Goal: Find contact information: Find contact information

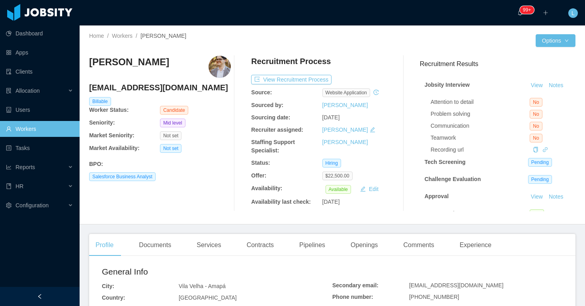
click at [119, 88] on h4 "[EMAIL_ADDRESS][DOMAIN_NAME]" at bounding box center [160, 87] width 142 height 11
copy h4 "[EMAIL_ADDRESS][DOMAIN_NAME]"
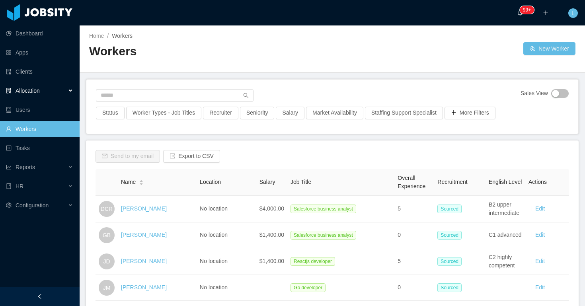
click at [41, 97] on div "Allocation" at bounding box center [40, 91] width 80 height 16
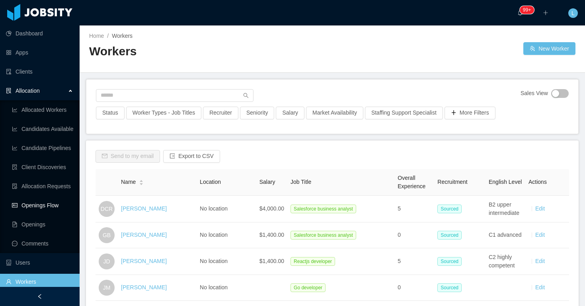
click at [32, 200] on link "Openings Flow" at bounding box center [42, 205] width 61 height 16
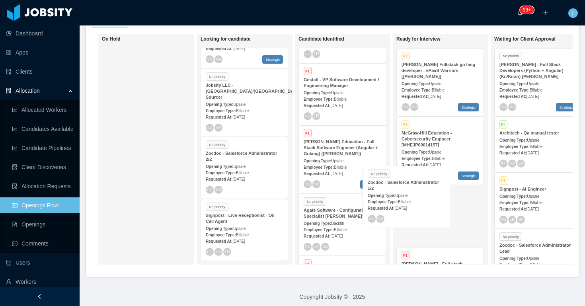
scroll to position [47, 0]
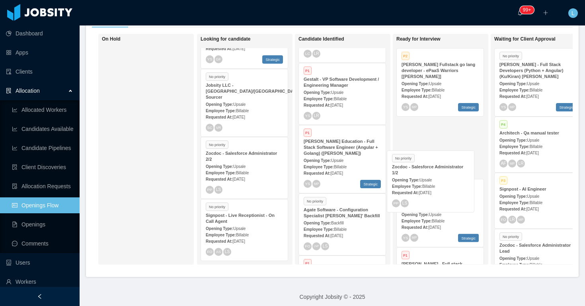
drag, startPoint x: 400, startPoint y: 201, endPoint x: 424, endPoint y: 185, distance: 29.4
click at [424, 185] on div "On Hold Looking for candidate Hot P1 Novopath - Senior Front End (React) Openin…" at bounding box center [332, 152] width 481 height 237
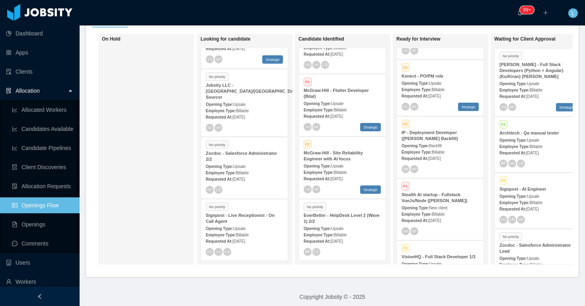
scroll to position [0, 0]
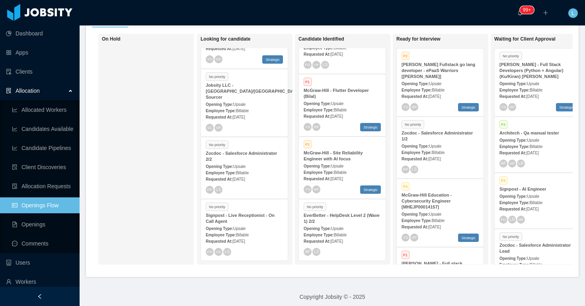
click at [429, 162] on div "Requested At: Sep 11th, 2025" at bounding box center [440, 158] width 77 height 8
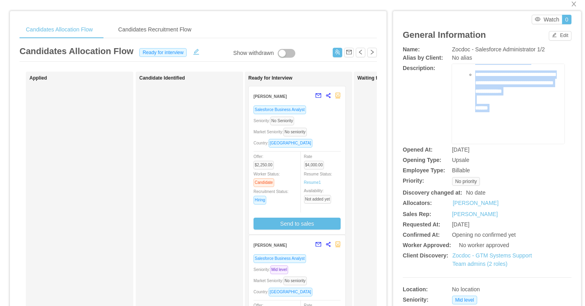
scroll to position [424, 0]
drag, startPoint x: 459, startPoint y: 90, endPoint x: 553, endPoint y: 74, distance: 94.9
copy div "**********"
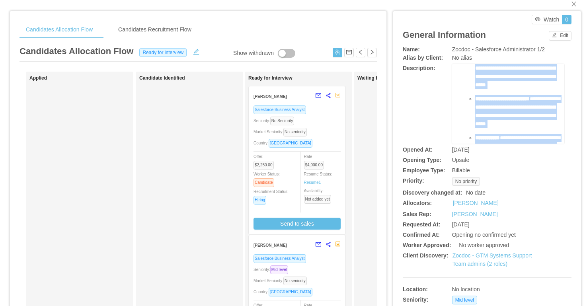
scroll to position [99, 0]
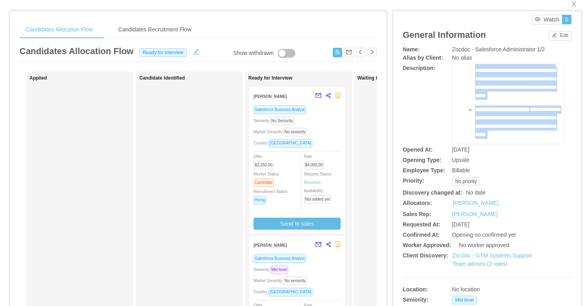
click at [522, 98] on span "**********" at bounding box center [515, 78] width 80 height 39
